Goal: Navigation & Orientation: Understand site structure

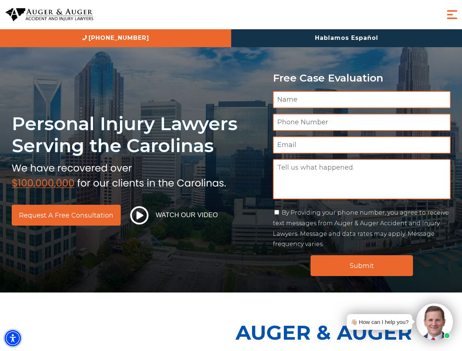
click at [13, 338] on img "Accessibility Menu" at bounding box center [13, 338] width 16 height 16
